Goal: Find specific page/section: Find specific page/section

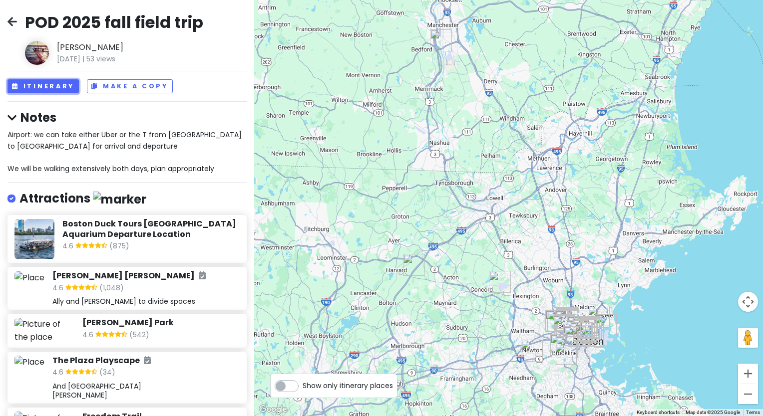
click at [34, 85] on button "Itinerary" at bounding box center [42, 86] width 71 height 14
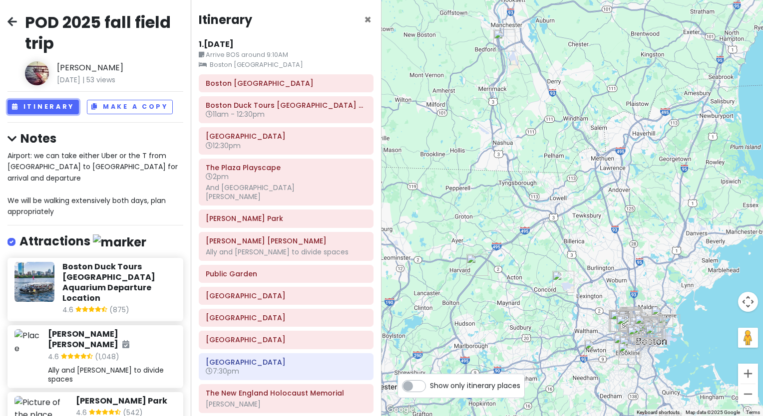
scroll to position [299, 0]
